Goal: Task Accomplishment & Management: Complete application form

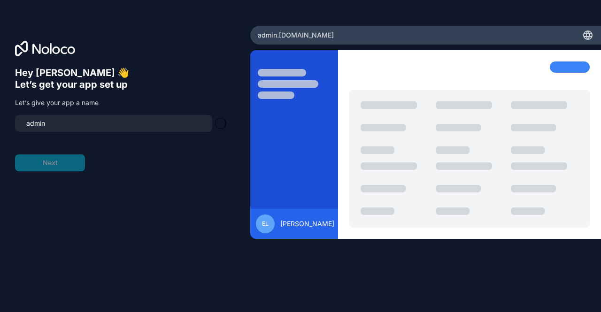
type input "admin-app"
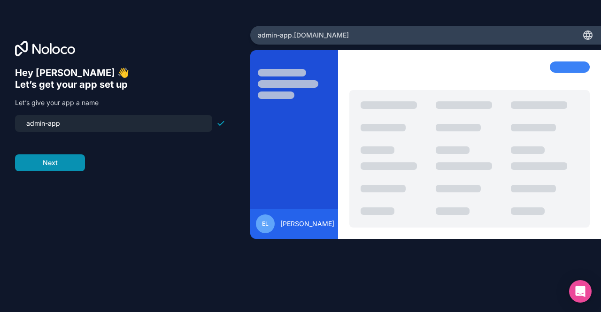
click at [76, 163] on button "Next" at bounding box center [50, 162] width 70 height 17
type input "admin-team"
